Goal: Transaction & Acquisition: Purchase product/service

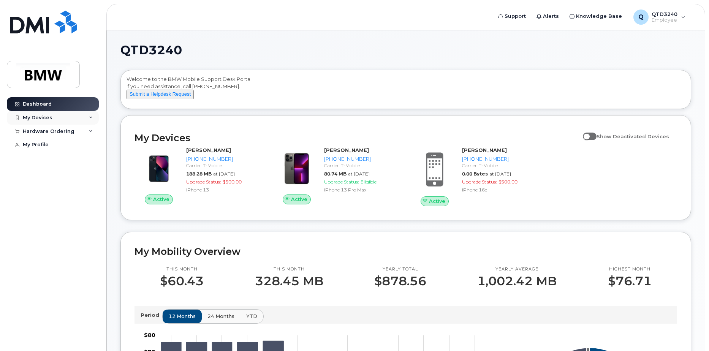
click at [91, 118] on icon at bounding box center [91, 118] width 4 height 4
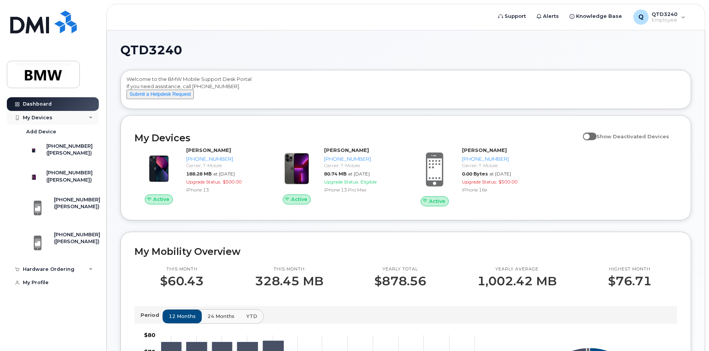
click at [91, 118] on icon at bounding box center [91, 118] width 4 height 4
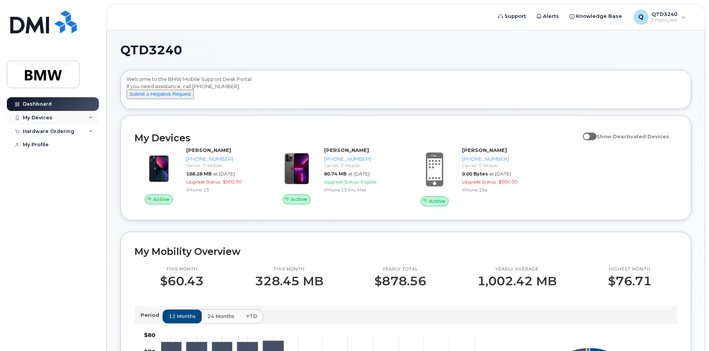
click at [91, 118] on icon at bounding box center [91, 118] width 4 height 4
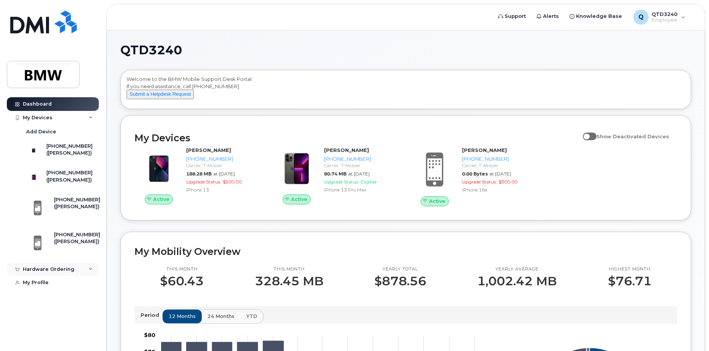
click at [90, 271] on icon at bounding box center [91, 269] width 4 height 4
click at [77, 305] on link "New Order" at bounding box center [59, 298] width 79 height 14
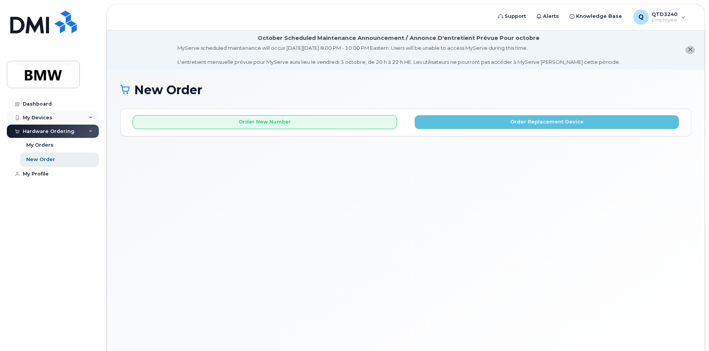
click at [92, 117] on icon at bounding box center [91, 118] width 4 height 4
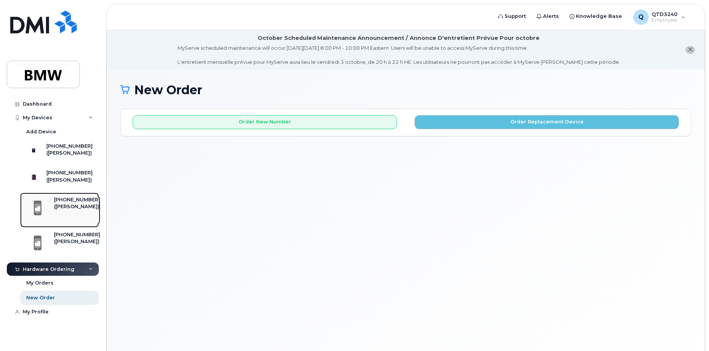
click at [69, 210] on div "([PERSON_NAME])" at bounding box center [77, 206] width 46 height 7
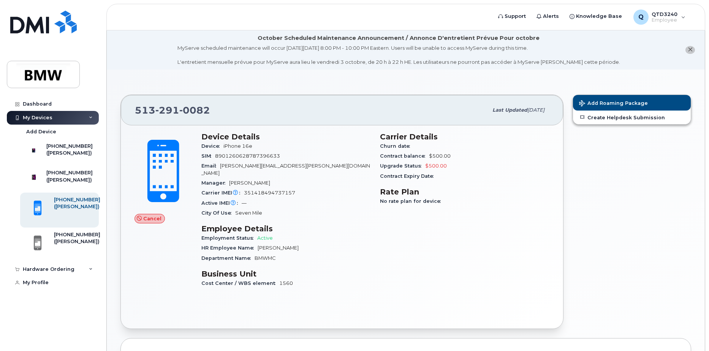
click at [153, 218] on span "Cancel" at bounding box center [152, 218] width 18 height 7
click at [92, 271] on icon at bounding box center [91, 269] width 4 height 4
click at [46, 301] on div "New Order" at bounding box center [40, 297] width 29 height 7
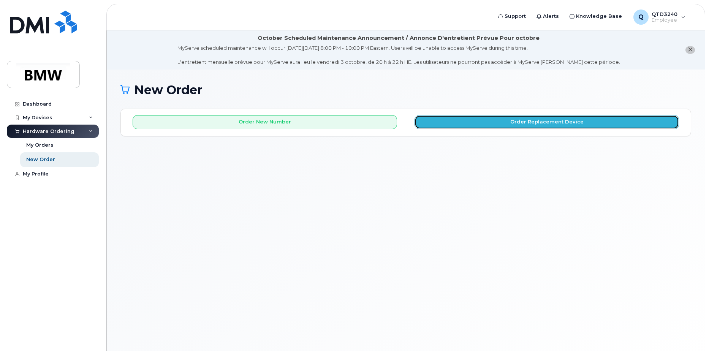
click at [537, 120] on button "Order Replacement Device" at bounding box center [547, 122] width 264 height 14
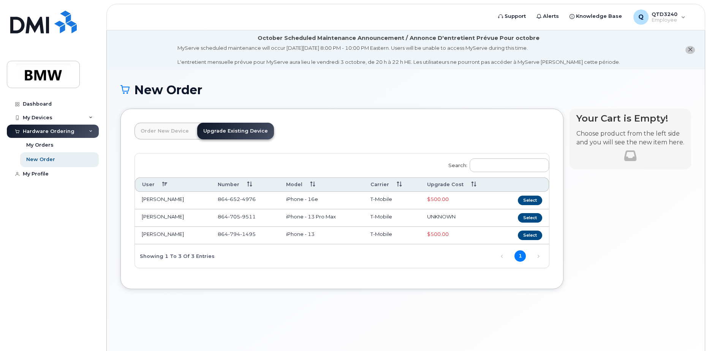
click at [214, 305] on div "New Order × Share This Order If you want to allow others to create or edit orde…" at bounding box center [406, 220] width 598 height 300
click at [689, 50] on icon "close notification" at bounding box center [690, 49] width 5 height 5
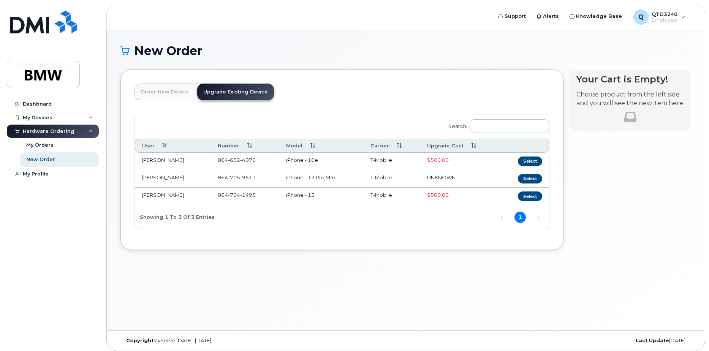
click at [149, 91] on link "Order New Device" at bounding box center [165, 92] width 60 height 17
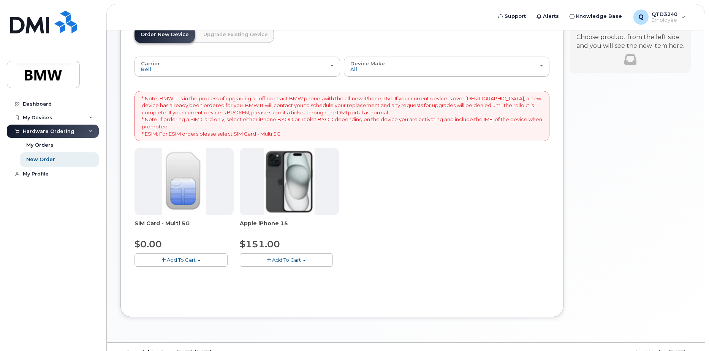
scroll to position [73, 0]
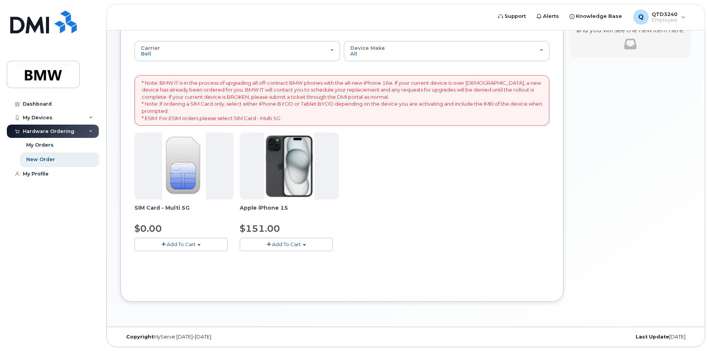
click at [200, 244] on span "button" at bounding box center [199, 245] width 3 height 2
click at [197, 260] on link "$0.00 - New Activation" at bounding box center [172, 258] width 72 height 9
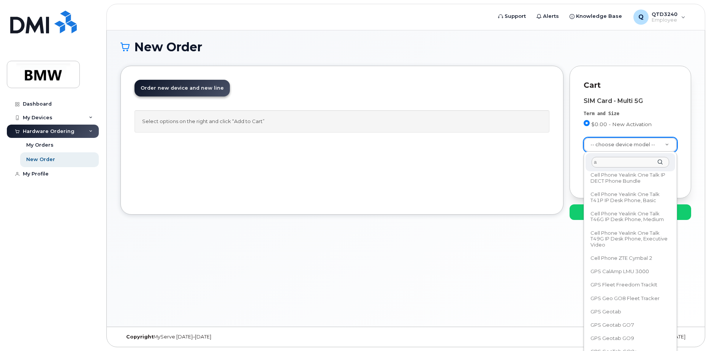
scroll to position [0, 0]
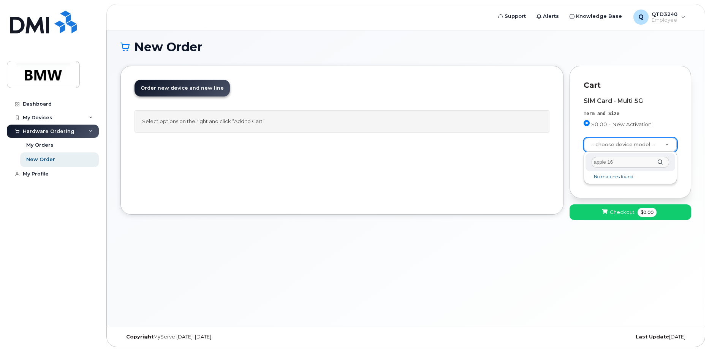
type input "apple 16e"
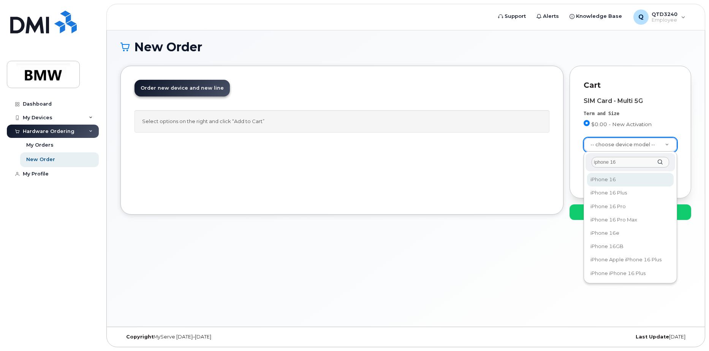
type input "iphone 16e"
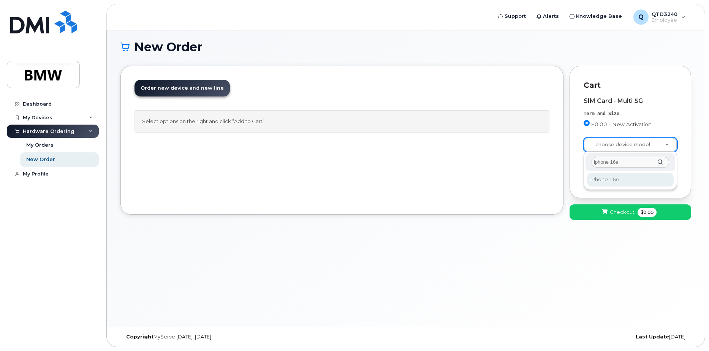
select select "3304"
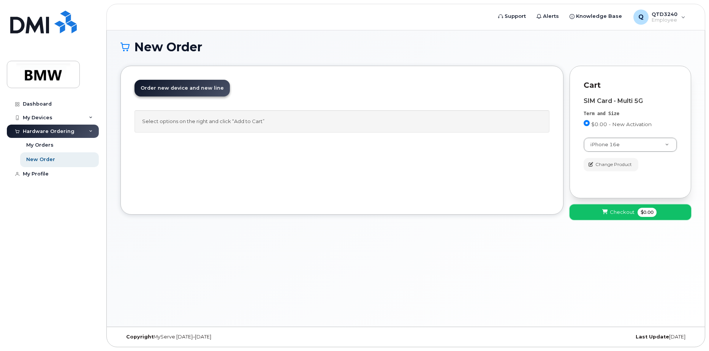
click at [629, 211] on span "Checkout" at bounding box center [622, 212] width 25 height 7
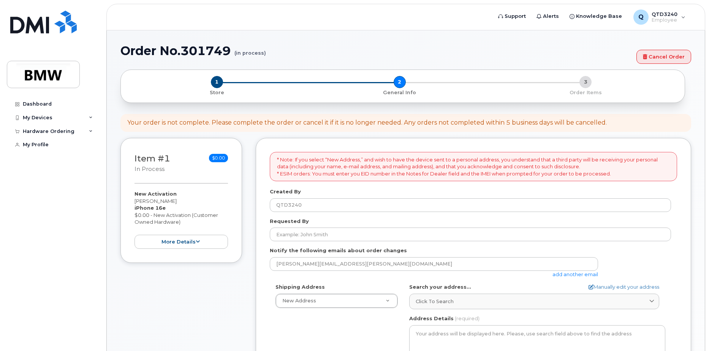
select select
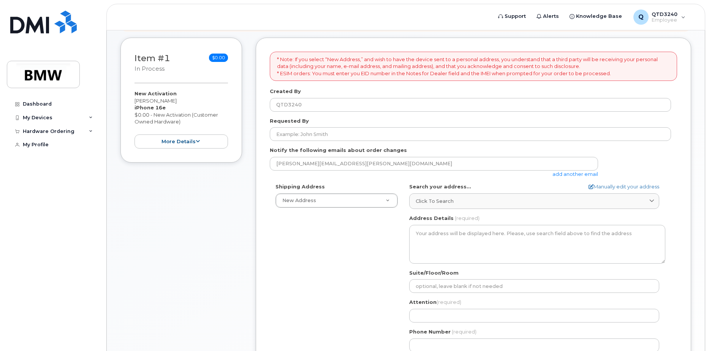
scroll to position [76, 0]
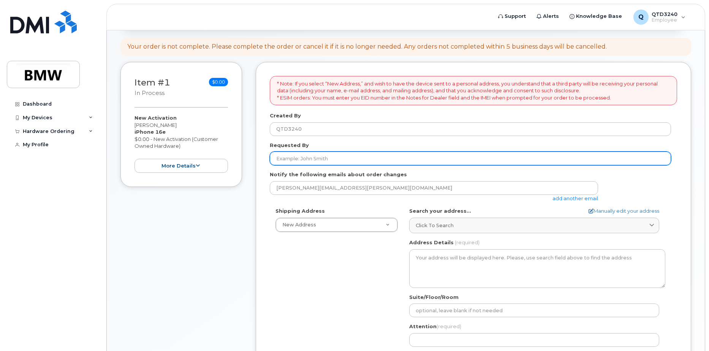
click at [332, 155] on input "Requested By" at bounding box center [470, 159] width 401 height 14
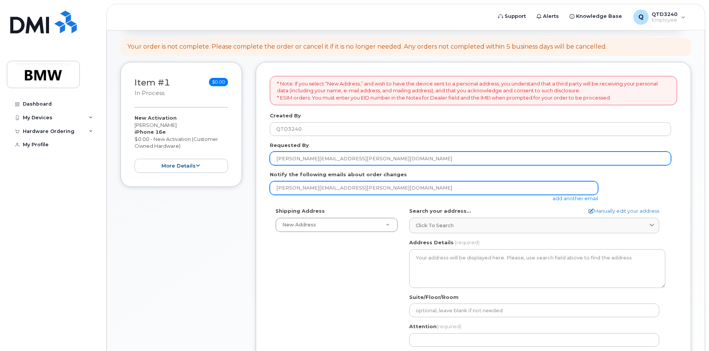
type input "Stephanie.Gomez@bmwmc.com"
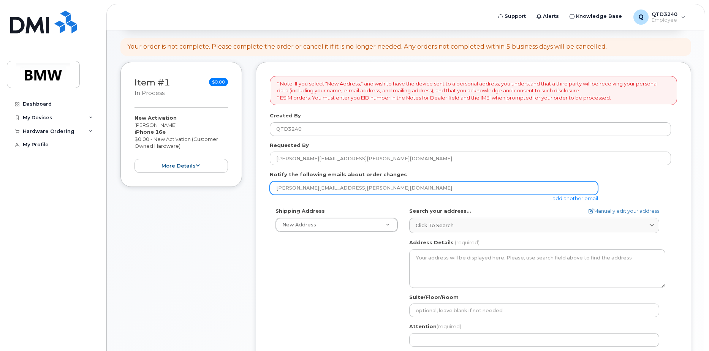
click at [366, 189] on input "[PERSON_NAME][EMAIL_ADDRESS][PERSON_NAME][DOMAIN_NAME]" at bounding box center [434, 188] width 328 height 14
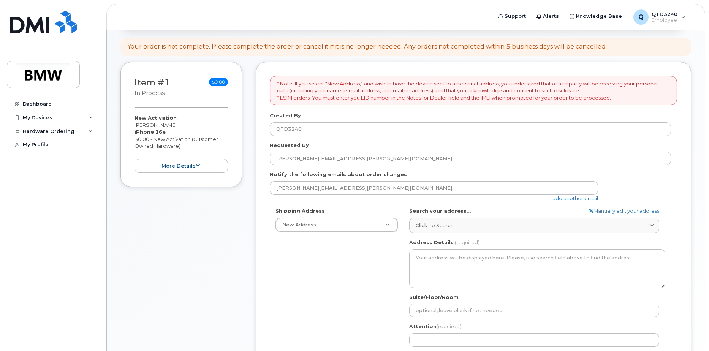
click at [344, 295] on div "Shipping Address New Address New Address AB Search your address... Manually edi…" at bounding box center [470, 294] width 401 height 174
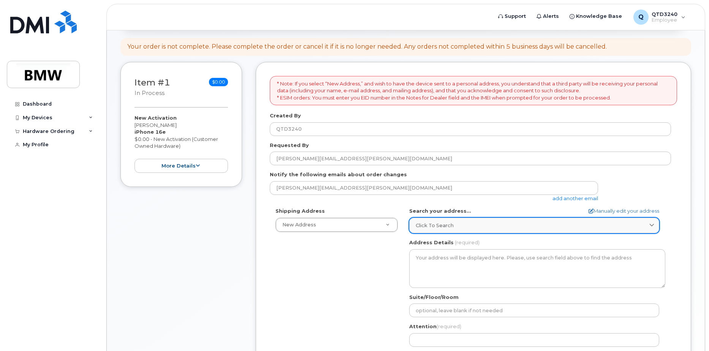
click at [490, 227] on div "Click to search" at bounding box center [534, 225] width 237 height 7
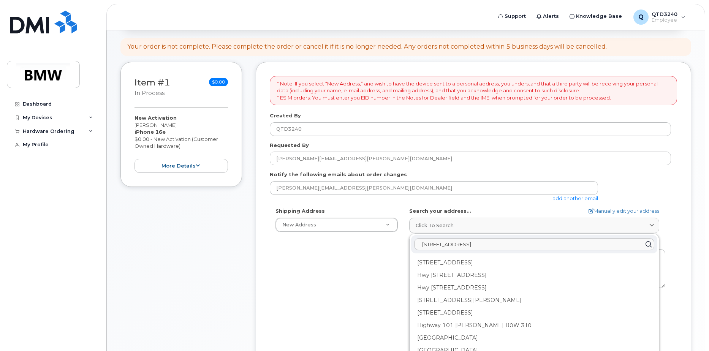
click at [296, 305] on div "Shipping Address New Address New Address AB Search your address... Manually edi…" at bounding box center [470, 294] width 401 height 174
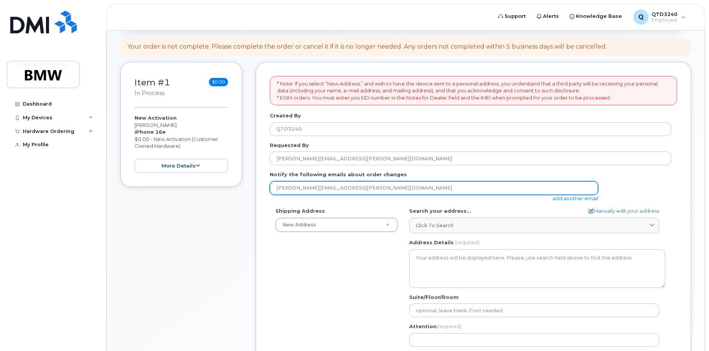
click at [363, 188] on input "[PERSON_NAME][EMAIL_ADDRESS][PERSON_NAME][DOMAIN_NAME]" at bounding box center [434, 188] width 328 height 14
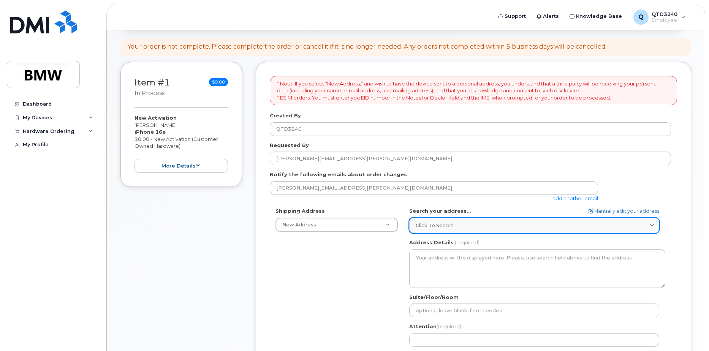
click at [425, 223] on span "Click to search" at bounding box center [435, 225] width 38 height 7
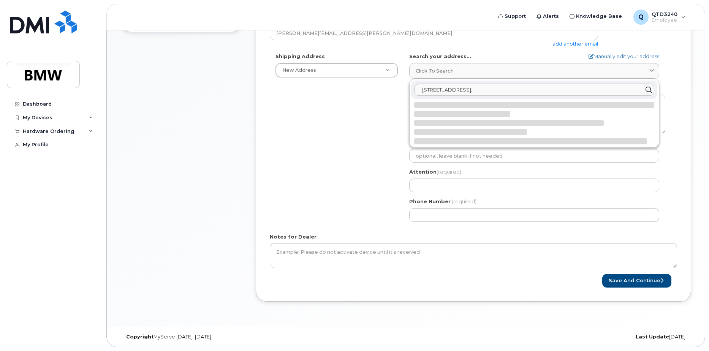
scroll to position [0, 0]
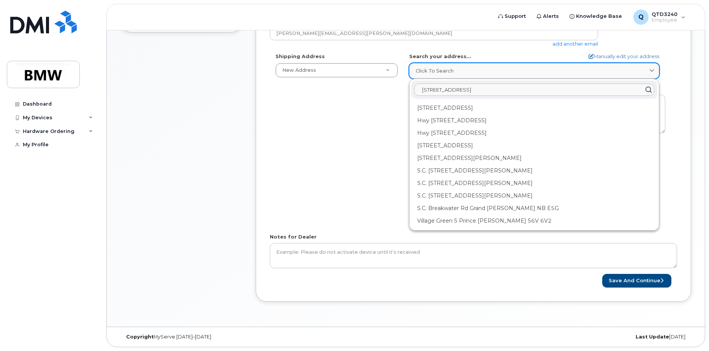
type input "1400 Highway 101 S, Greer, SC"
click at [445, 68] on span "Click to search" at bounding box center [435, 70] width 38 height 7
drag, startPoint x: 506, startPoint y: 90, endPoint x: 330, endPoint y: 102, distance: 176.7
click at [330, 102] on div "Shipping Address New Address New Address AB Search your address... Manually edi…" at bounding box center [470, 140] width 401 height 174
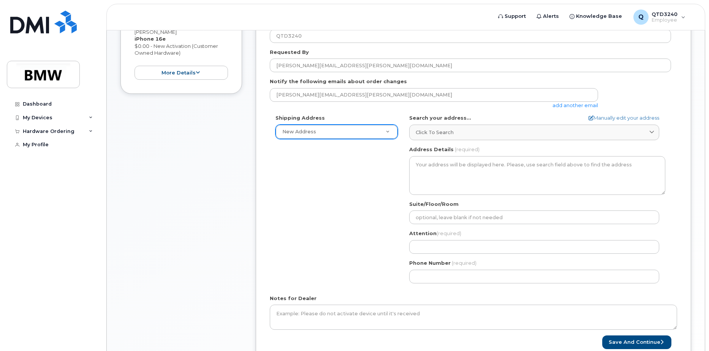
scroll to position [155, 0]
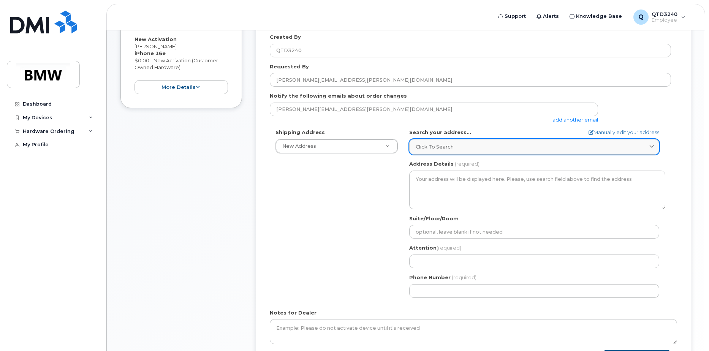
click at [438, 144] on span "Click to search" at bounding box center [435, 146] width 38 height 7
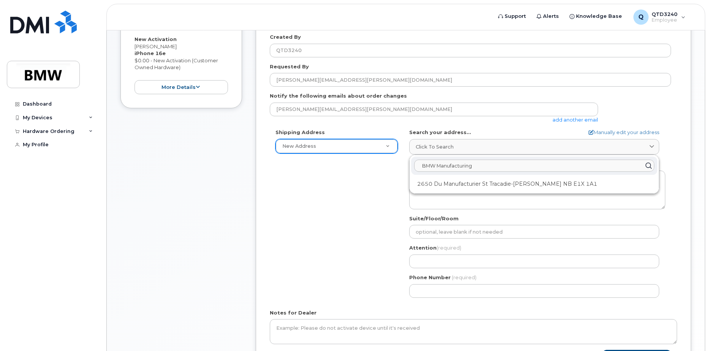
type input "BMW Manufacturing"
click at [361, 200] on div "Shipping Address New Address New Address AB Search your address... Manually edi…" at bounding box center [470, 216] width 401 height 174
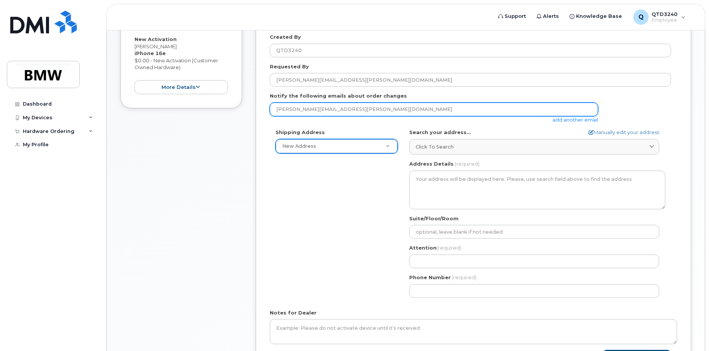
click at [401, 106] on input "[PERSON_NAME][EMAIL_ADDRESS][PERSON_NAME][DOMAIN_NAME]" at bounding box center [434, 110] width 328 height 14
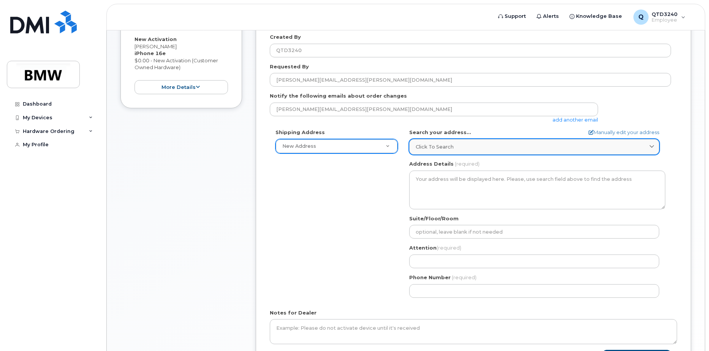
click at [525, 146] on div "Click to search" at bounding box center [534, 146] width 237 height 7
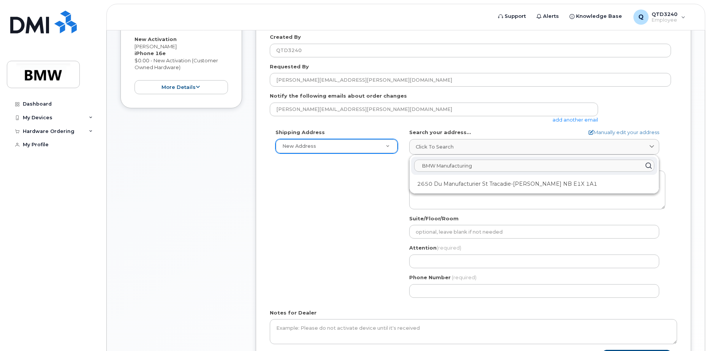
drag, startPoint x: 494, startPoint y: 164, endPoint x: 352, endPoint y: 169, distance: 141.4
click at [352, 169] on div "Shipping Address New Address New Address AB Search your address... Manually edi…" at bounding box center [470, 216] width 401 height 174
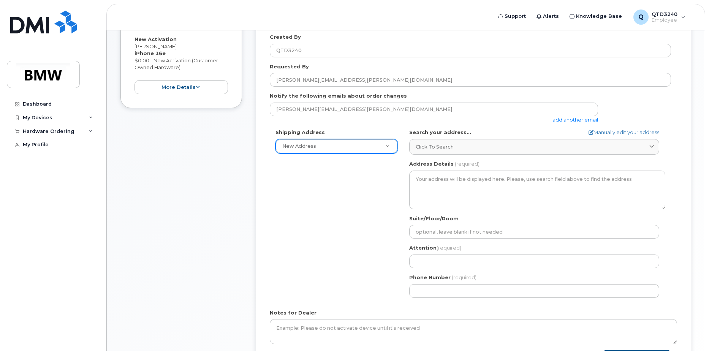
scroll to position [231, 0]
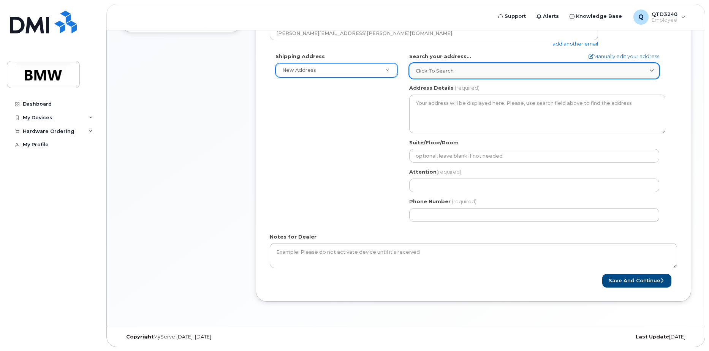
click at [481, 72] on div "Click to search" at bounding box center [534, 70] width 237 height 7
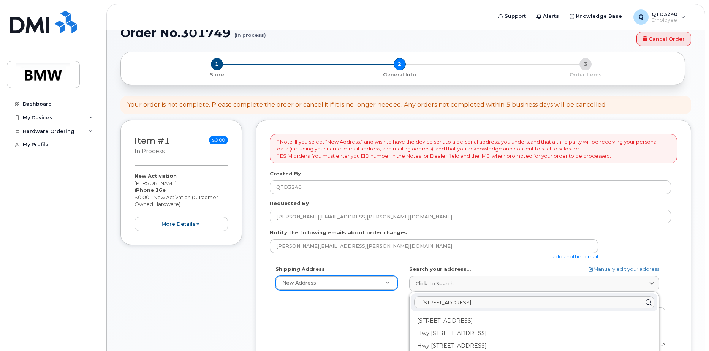
scroll to position [3, 0]
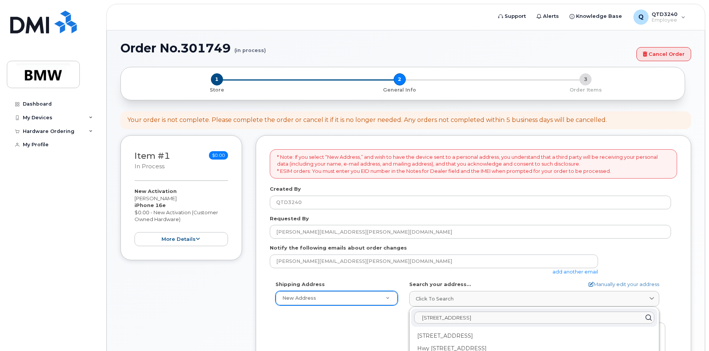
click at [193, 305] on div "Item #1 in process $0.00 New Activation Stephanie Gomez iPhone 16e $0.00 - New …" at bounding box center [181, 338] width 122 height 406
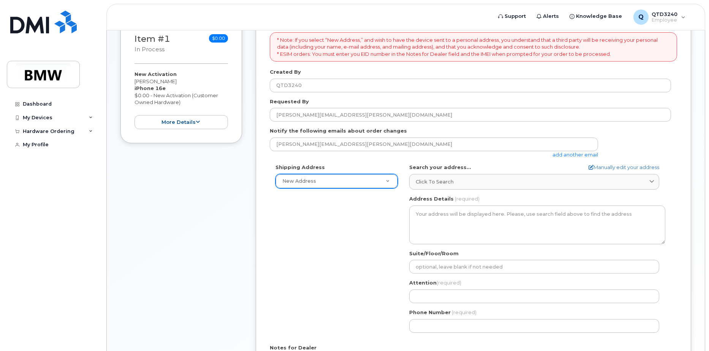
scroll to position [155, 0]
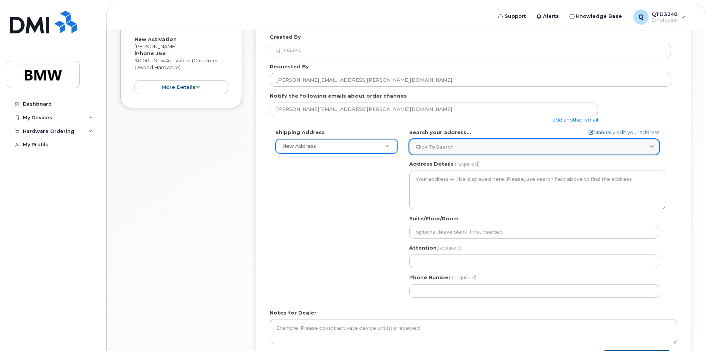
click at [652, 146] on icon at bounding box center [651, 146] width 5 height 5
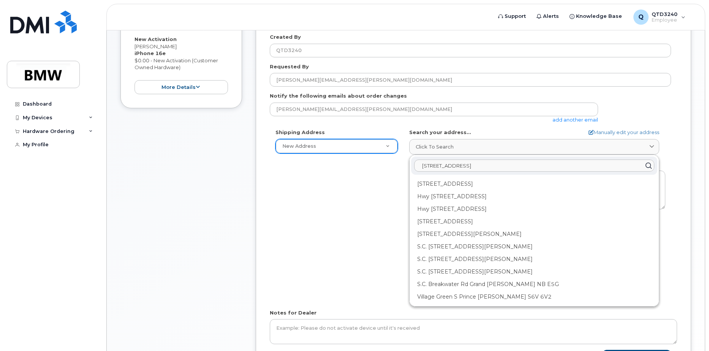
click at [475, 167] on input "1400 Highway 101 S, Greer SC 29651" at bounding box center [534, 166] width 240 height 12
type input "1400 Highway 101 S Greer SC 29651"
click at [646, 166] on icon at bounding box center [648, 165] width 11 height 11
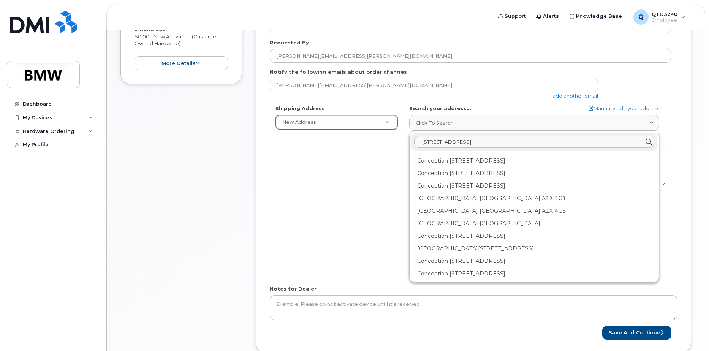
scroll to position [231, 0]
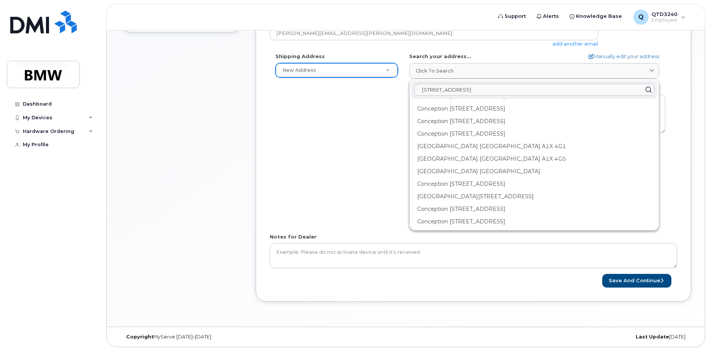
click at [202, 179] on div "Item #1 in process $0.00 New Activation Stephanie Gomez iPhone 16e $0.00 - New …" at bounding box center [181, 110] width 122 height 406
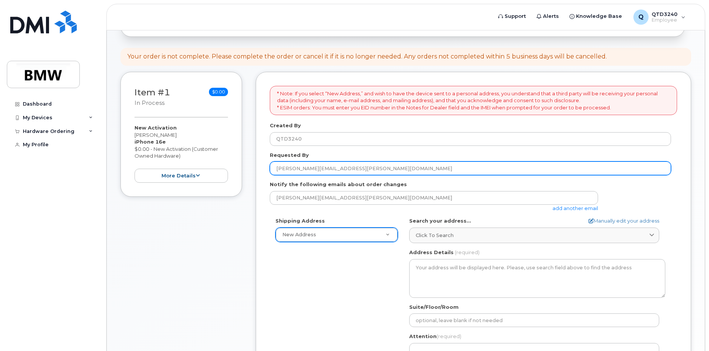
scroll to position [0, 0]
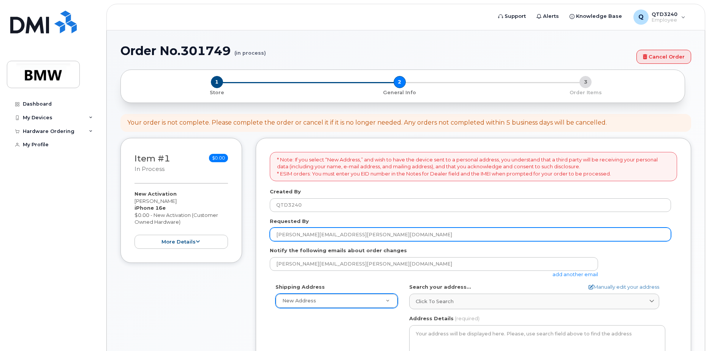
click at [383, 237] on input "Stephanie.Gomez@bmwmc.com" at bounding box center [470, 235] width 401 height 14
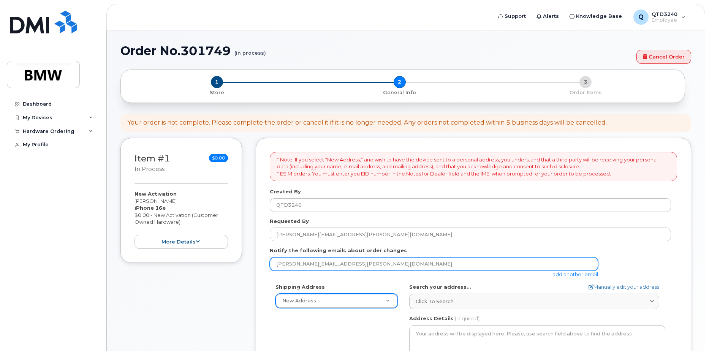
click at [368, 264] on input "[PERSON_NAME][EMAIL_ADDRESS][PERSON_NAME][DOMAIN_NAME]" at bounding box center [434, 264] width 328 height 14
type input "Stephanie.Gomez@bmwmc.com"
type input "1400 Highway 101 S"
type input "8647059511"
select select
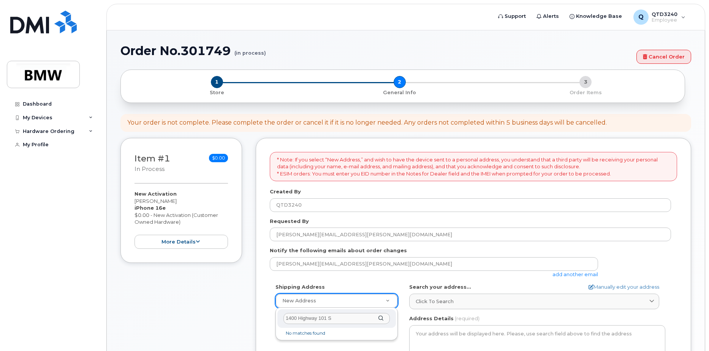
click at [380, 318] on div "1400 Highway 101 S" at bounding box center [336, 318] width 119 height 19
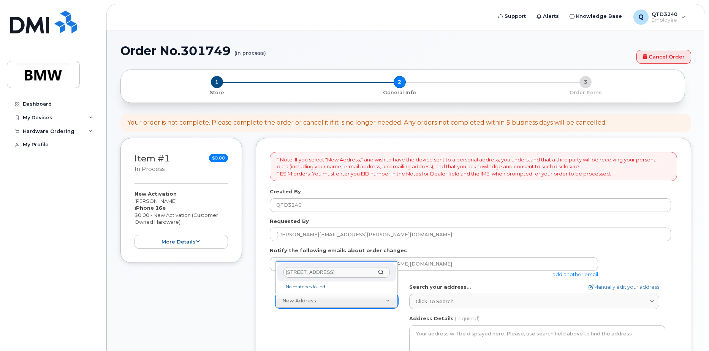
type input "1400 Highway 101 S Greer SC 29651"
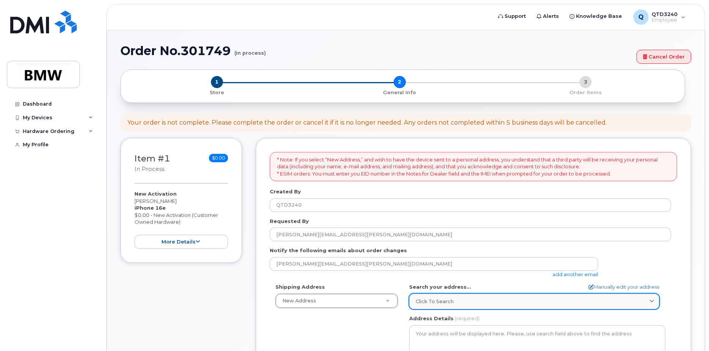
click at [503, 302] on div "Click to search" at bounding box center [534, 301] width 237 height 7
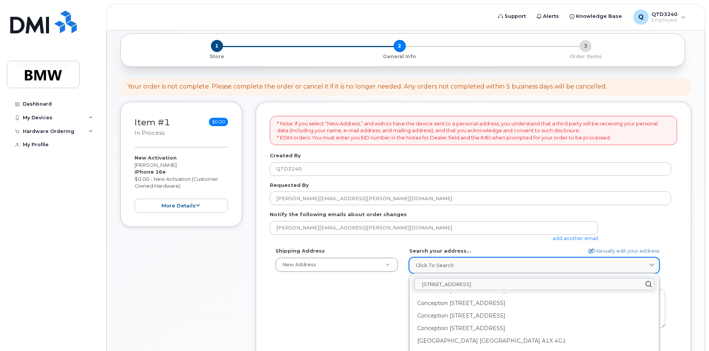
scroll to position [38, 0]
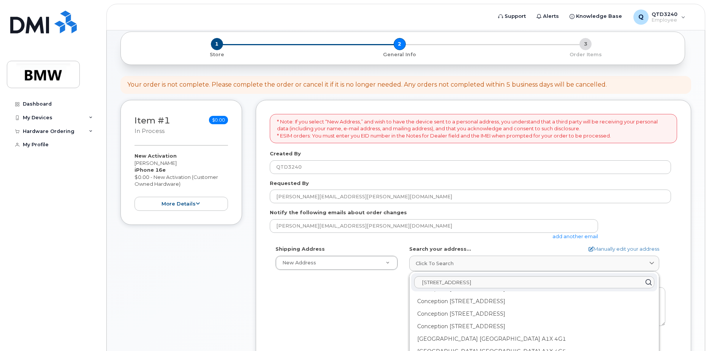
click at [645, 282] on icon at bounding box center [648, 282] width 11 height 11
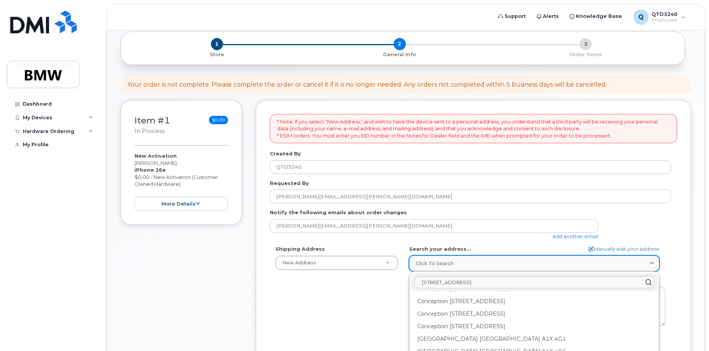
click at [453, 259] on link "Click to search" at bounding box center [534, 264] width 250 height 16
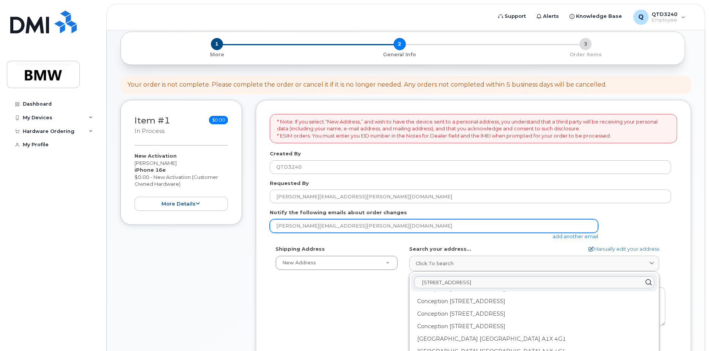
click at [443, 224] on input "Stephanie.Gomez@bmwmc.com" at bounding box center [434, 226] width 328 height 14
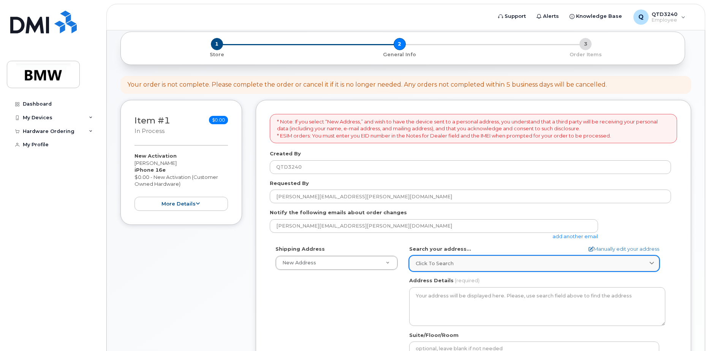
click at [653, 261] on icon at bounding box center [651, 263] width 5 height 5
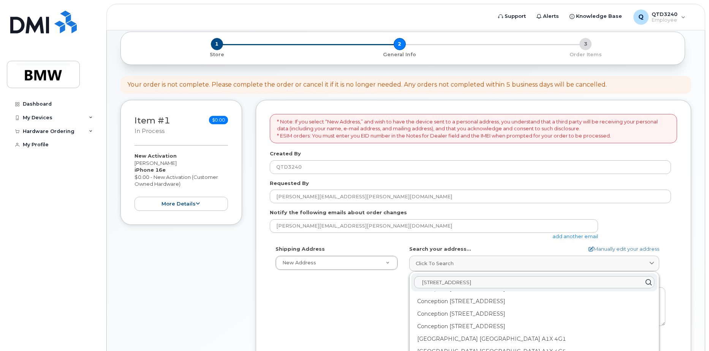
click at [519, 281] on input "1400 Highway 101 S Greer SC 29651" at bounding box center [534, 282] width 240 height 12
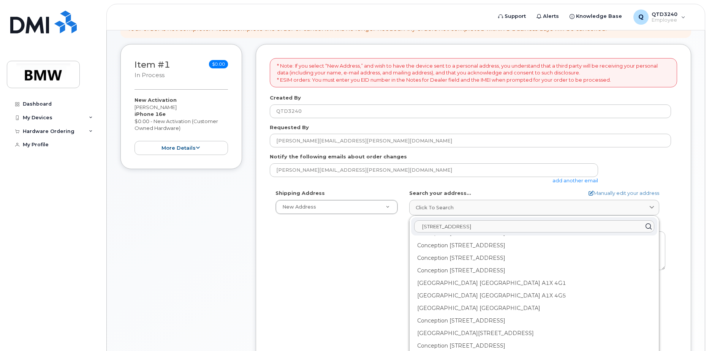
scroll to position [190, 0]
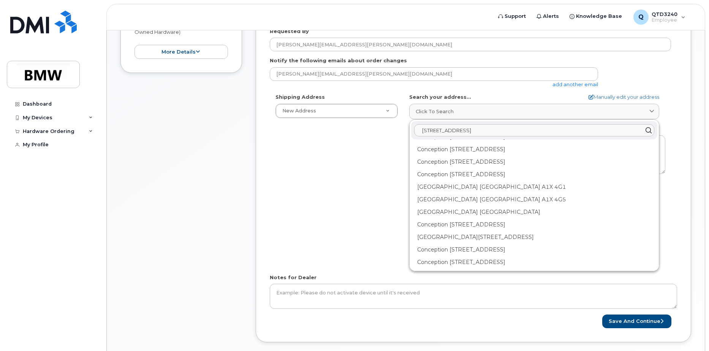
type input "1400 Highway 101 S Greer SC 29651-6731"
click at [338, 220] on div "Shipping Address New Address New Address AB Search your address... Manually edi…" at bounding box center [470, 180] width 401 height 174
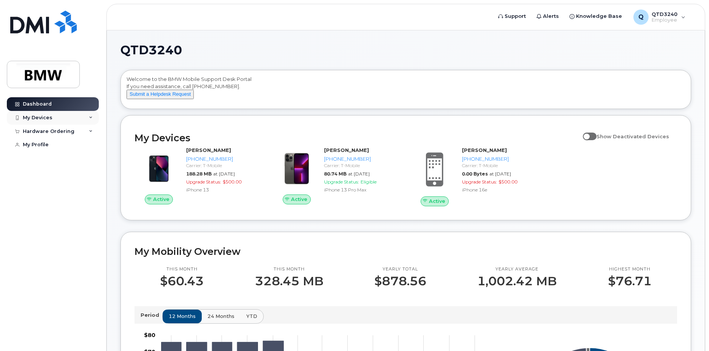
click at [91, 117] on icon at bounding box center [91, 118] width 4 height 4
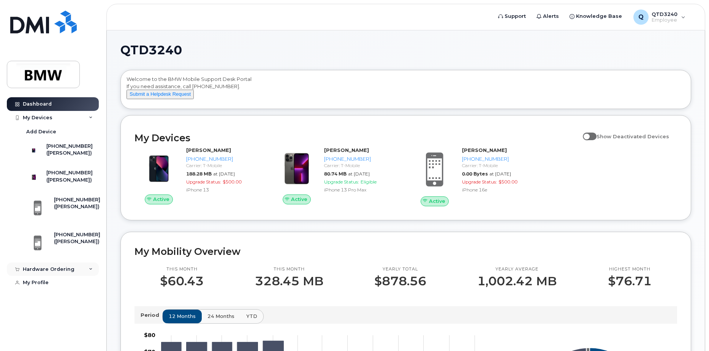
click at [90, 271] on icon at bounding box center [91, 269] width 4 height 4
click at [58, 305] on link "New Order" at bounding box center [59, 298] width 79 height 14
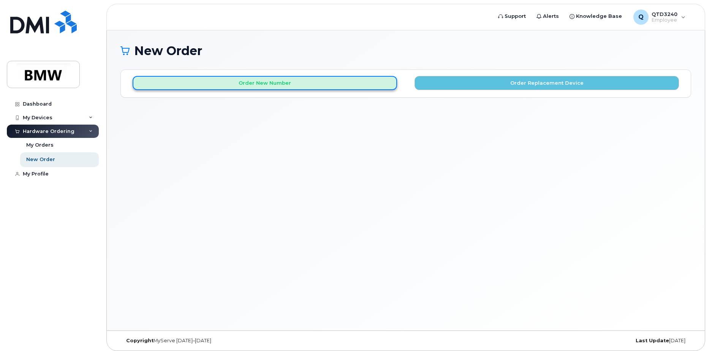
click at [265, 81] on button "Order New Number" at bounding box center [265, 83] width 264 height 14
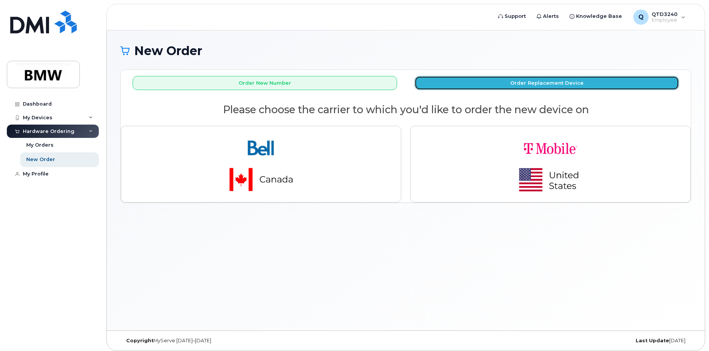
click at [562, 79] on button "Order Replacement Device" at bounding box center [547, 83] width 264 height 14
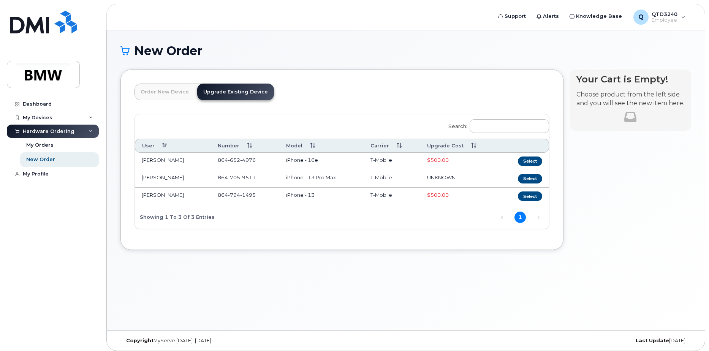
click at [82, 276] on div "Dashboard My Devices Add Device 864-794-1495 (Stephanie Gomez) 864-705-9511 (St…" at bounding box center [54, 218] width 94 height 242
click at [90, 116] on icon at bounding box center [91, 118] width 4 height 4
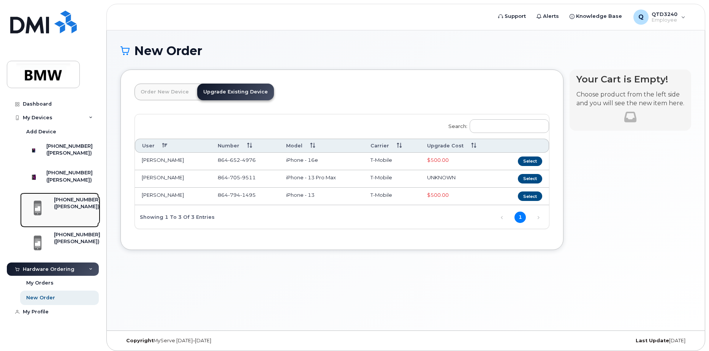
click at [73, 210] on div "([PERSON_NAME])" at bounding box center [77, 206] width 46 height 7
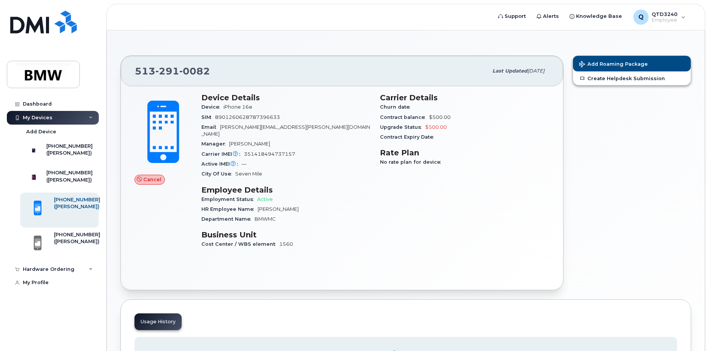
click at [91, 117] on icon at bounding box center [91, 118] width 4 height 4
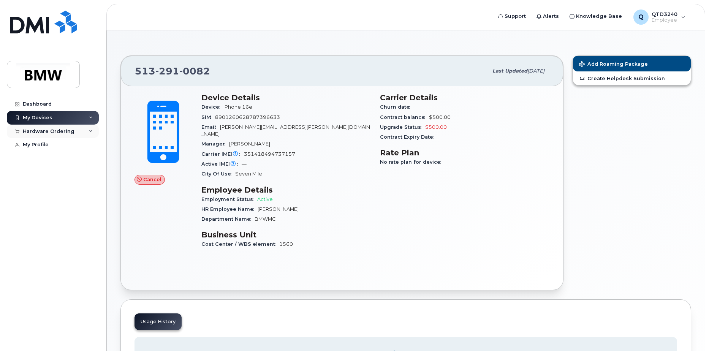
click at [92, 130] on icon at bounding box center [91, 132] width 4 height 4
click at [44, 143] on div "My Orders" at bounding box center [39, 145] width 27 height 7
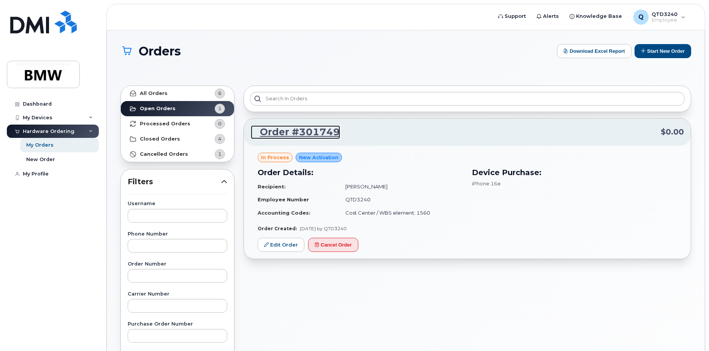
click at [295, 133] on link "Order #301749" at bounding box center [295, 132] width 89 height 14
